Goal: Navigation & Orientation: Find specific page/section

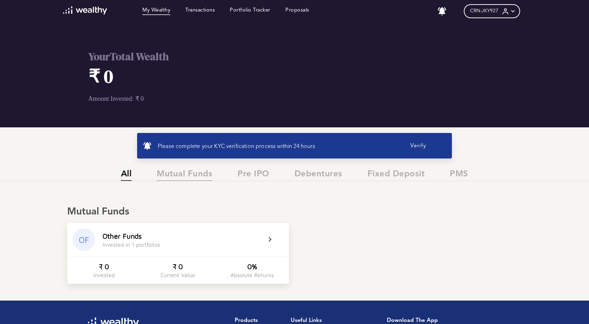
click at [188, 173] on span "Mutual Funds" at bounding box center [185, 175] width 56 height 12
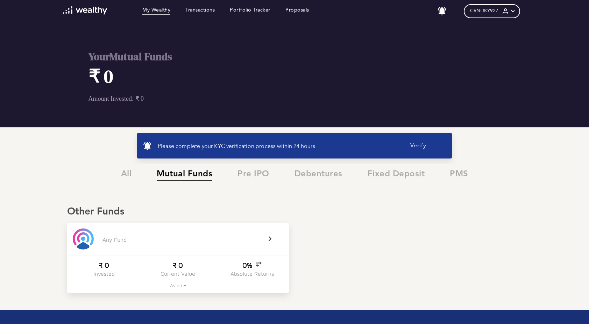
click at [423, 148] on button "Verify" at bounding box center [419, 146] width 56 height 14
click at [184, 178] on span "Mutual Funds" at bounding box center [185, 175] width 56 height 12
click at [200, 8] on link "Transactions" at bounding box center [199, 11] width 29 height 8
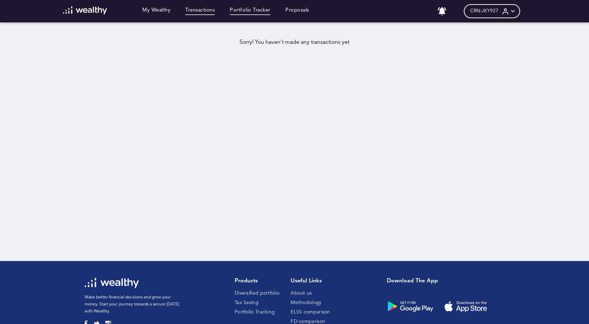
click at [251, 13] on link "Portfolio Tracker" at bounding box center [250, 11] width 41 height 8
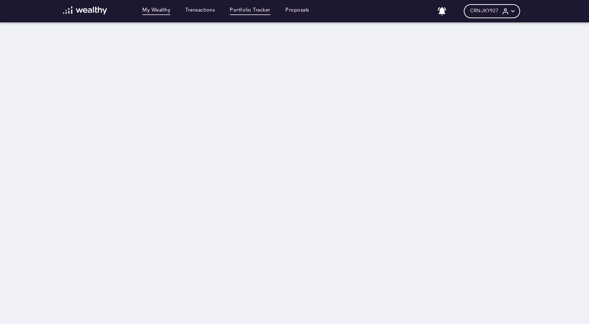
click at [170, 12] on link "My Wealthy" at bounding box center [156, 11] width 28 height 8
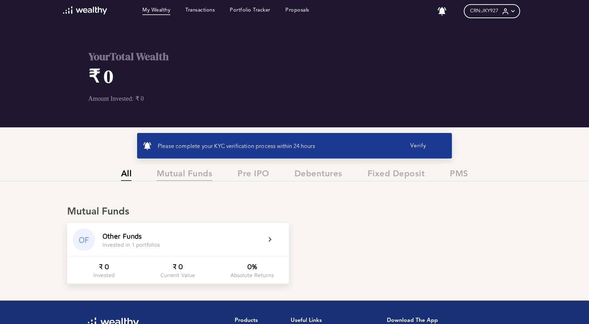
click at [184, 176] on span "Mutual Funds" at bounding box center [185, 175] width 56 height 12
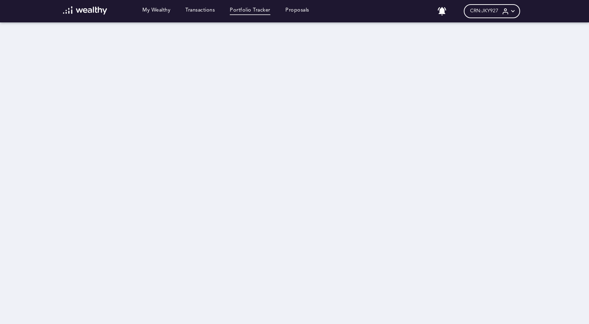
scroll to position [7, 0]
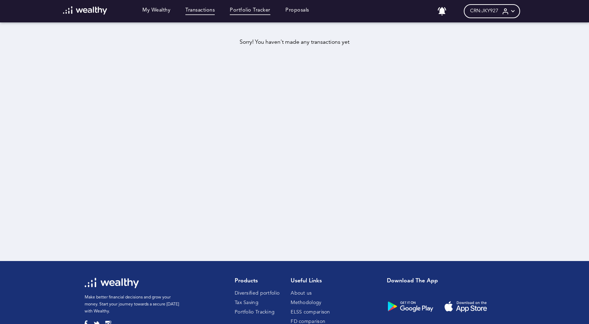
click at [261, 10] on link "Portfolio Tracker" at bounding box center [250, 11] width 41 height 8
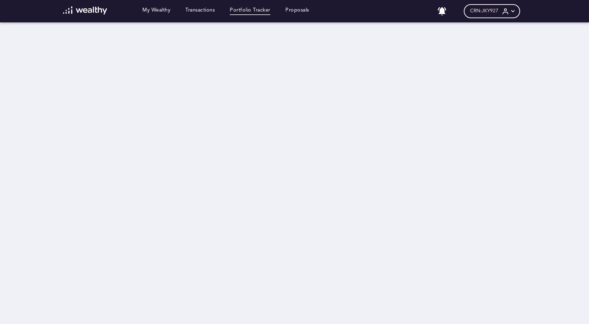
click at [508, 13] on icon at bounding box center [505, 11] width 7 height 7
